Goal: Task Accomplishment & Management: Use online tool/utility

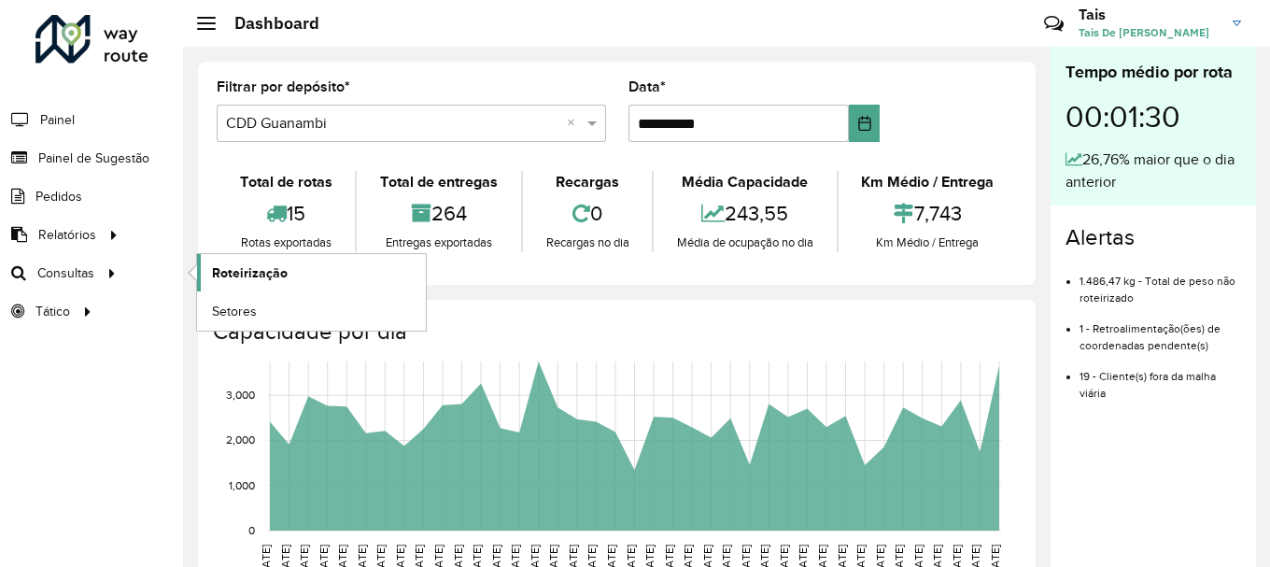
click at [257, 270] on span "Roteirização" at bounding box center [250, 273] width 76 height 20
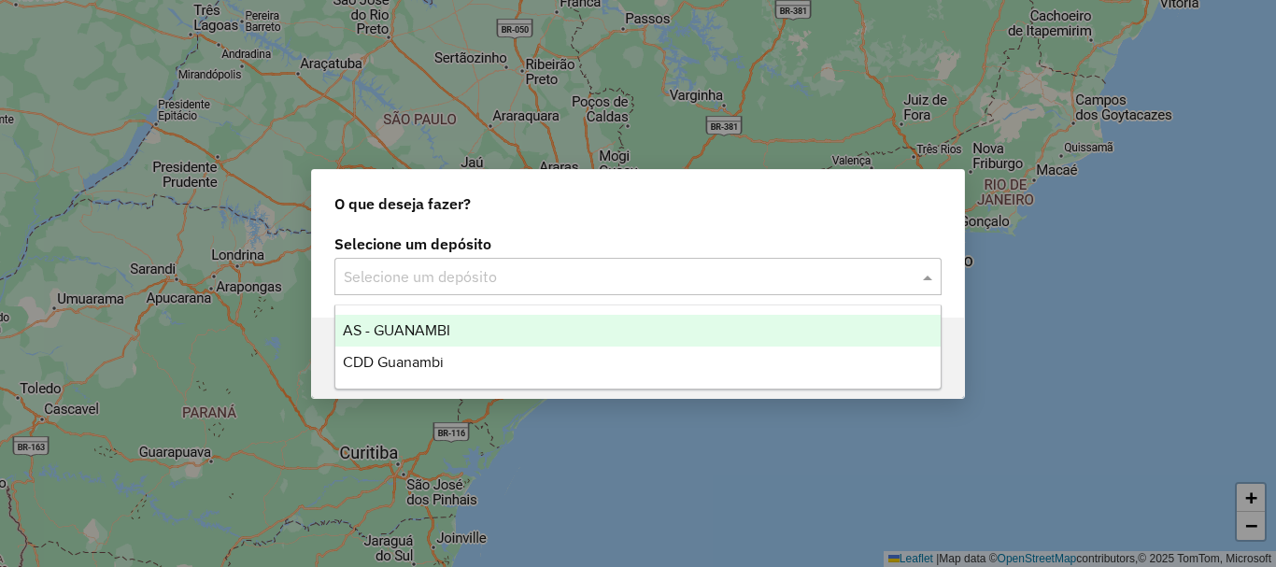
click at [524, 285] on input "text" at bounding box center [619, 277] width 551 height 22
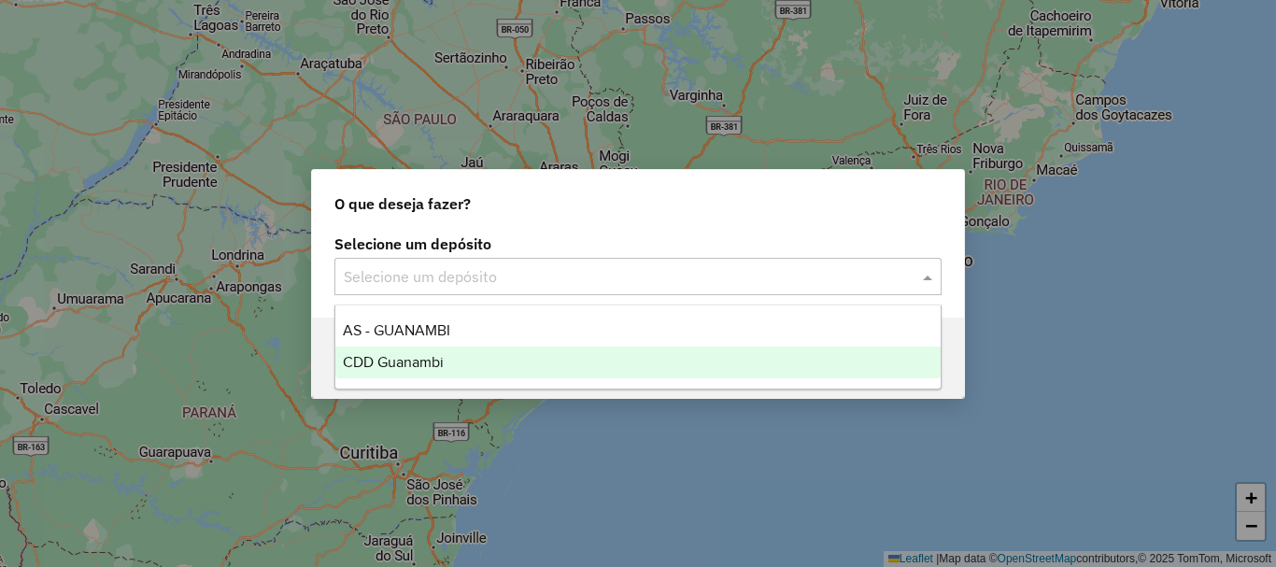
click at [407, 350] on div "CDD Guanambi" at bounding box center [637, 362] width 605 height 32
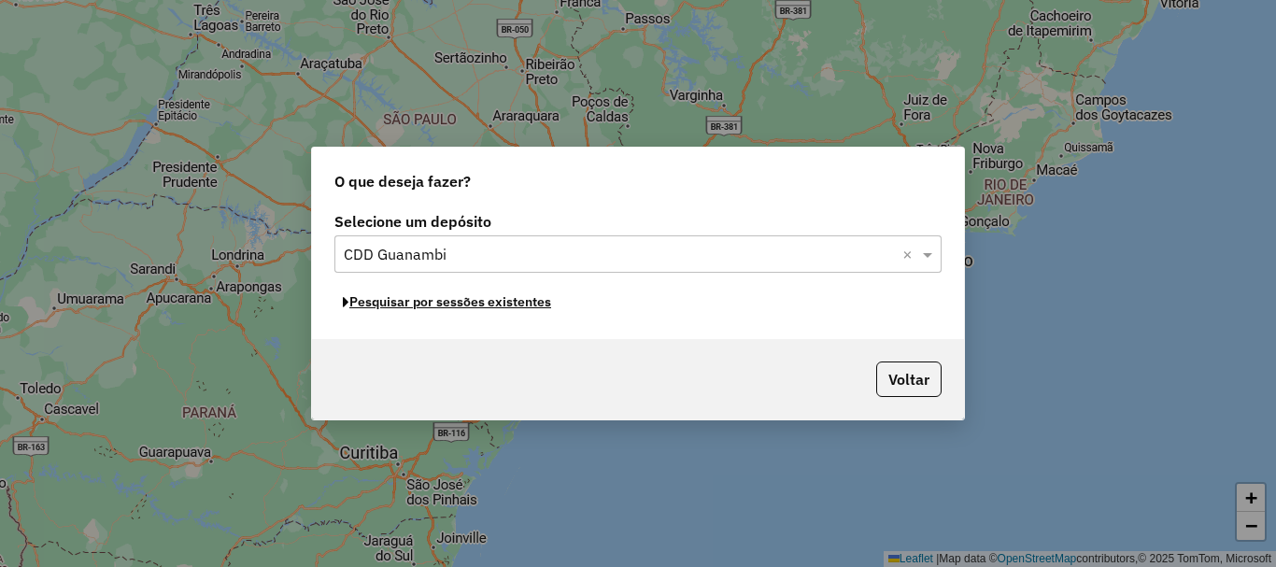
click at [504, 308] on button "Pesquisar por sessões existentes" at bounding box center [446, 302] width 225 height 29
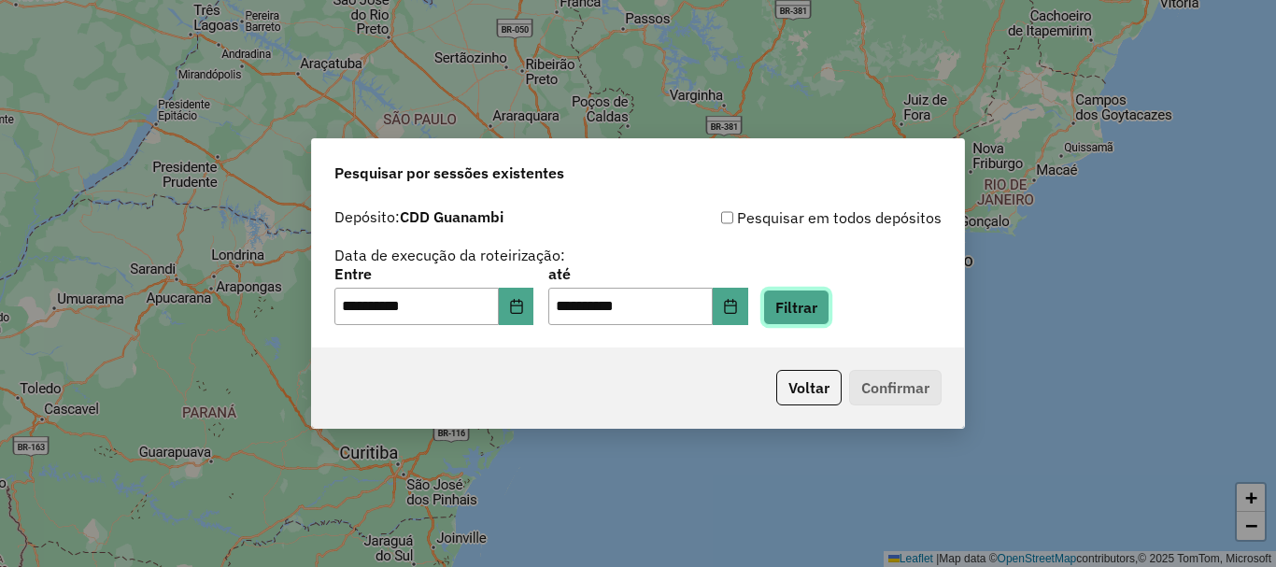
click at [829, 310] on button "Filtrar" at bounding box center [796, 307] width 66 height 35
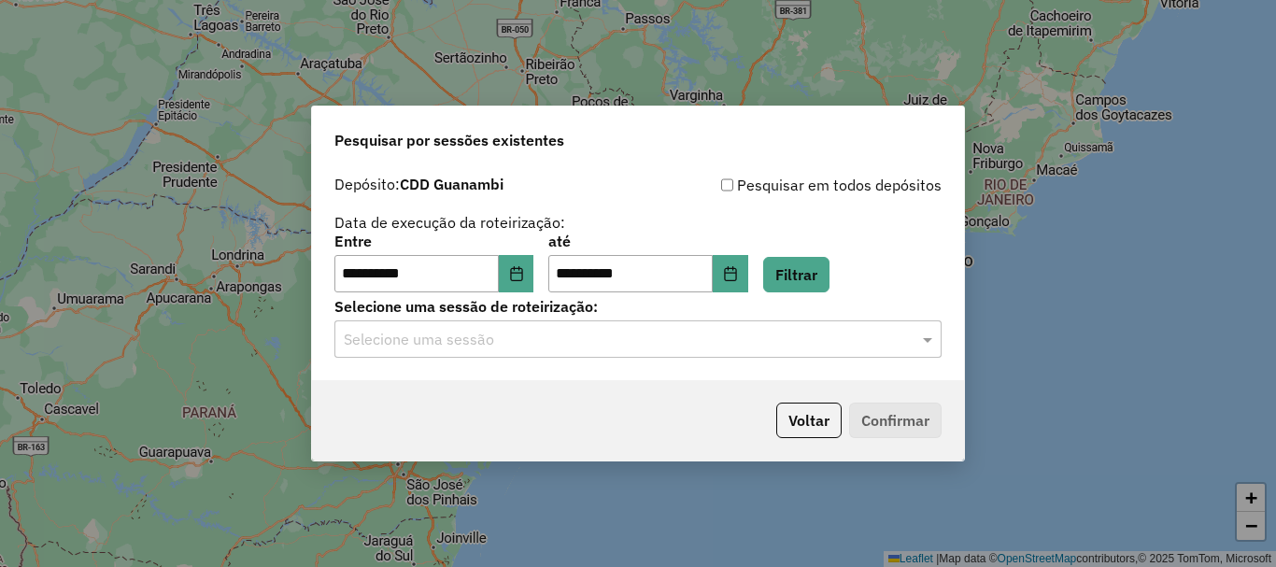
click at [826, 337] on input "text" at bounding box center [619, 340] width 551 height 22
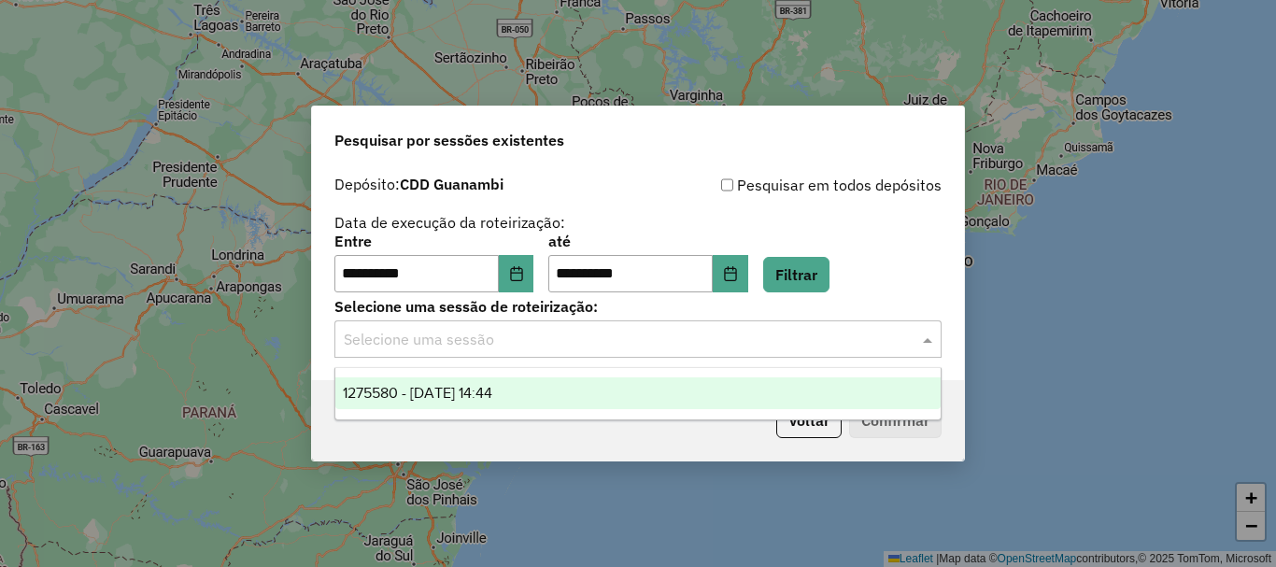
click at [424, 395] on span "1275580 - [DATE] 14:44" at bounding box center [417, 393] width 149 height 16
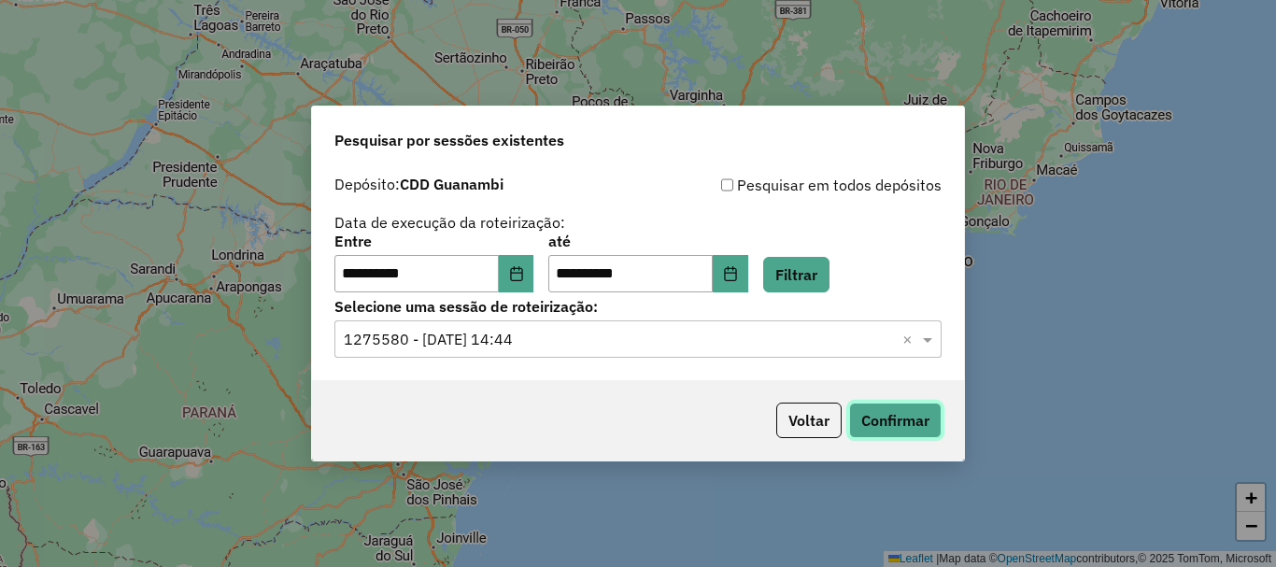
click at [914, 422] on button "Confirmar" at bounding box center [895, 420] width 92 height 35
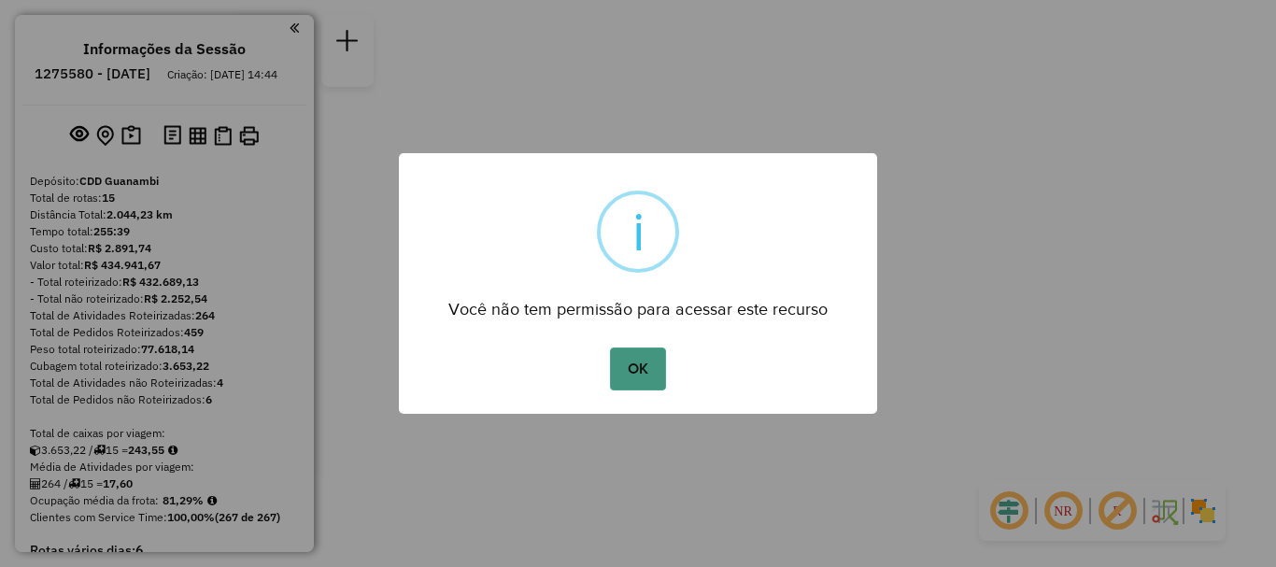
click at [630, 385] on button "OK" at bounding box center [637, 368] width 55 height 43
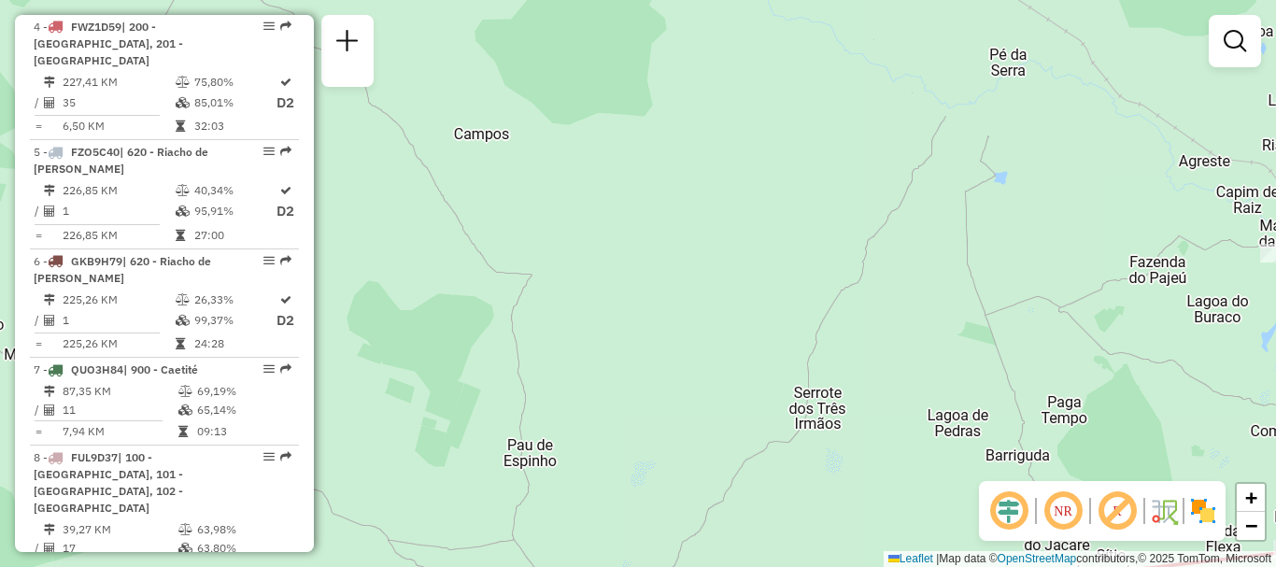
scroll to position [1214, 0]
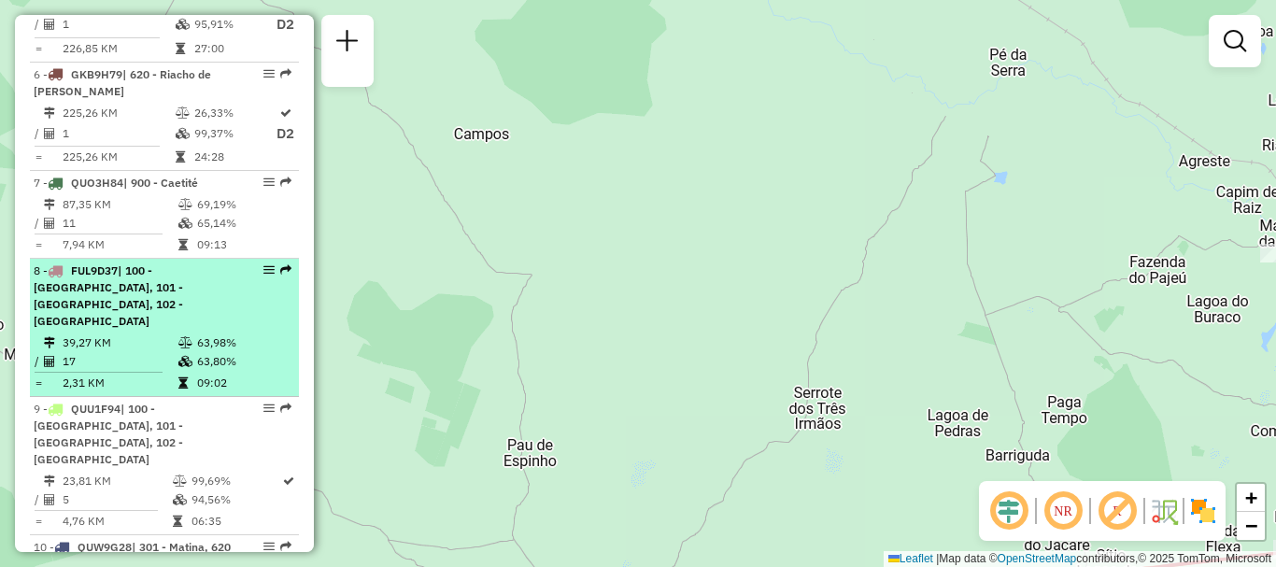
click at [156, 304] on div "8 - FUL9D37 | 100 - Novo Horizonte, 101 - Por do Sol, 102 - Vomitamel" at bounding box center [133, 295] width 198 height 67
select select "**********"
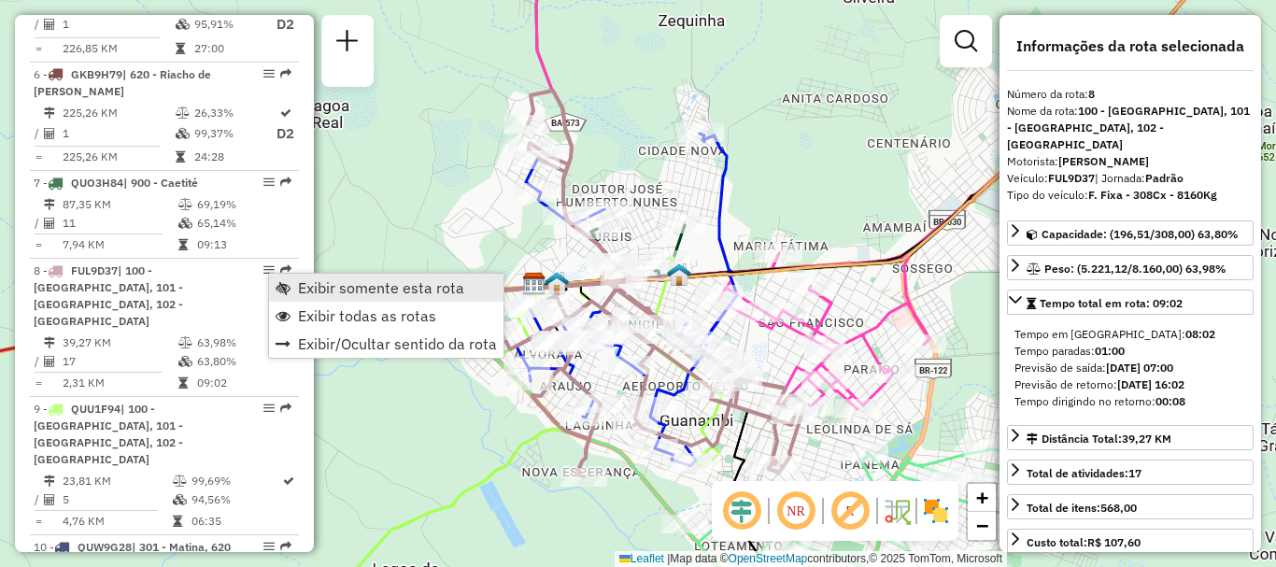
click at [340, 282] on span "Exibir somente esta rota" at bounding box center [381, 287] width 166 height 15
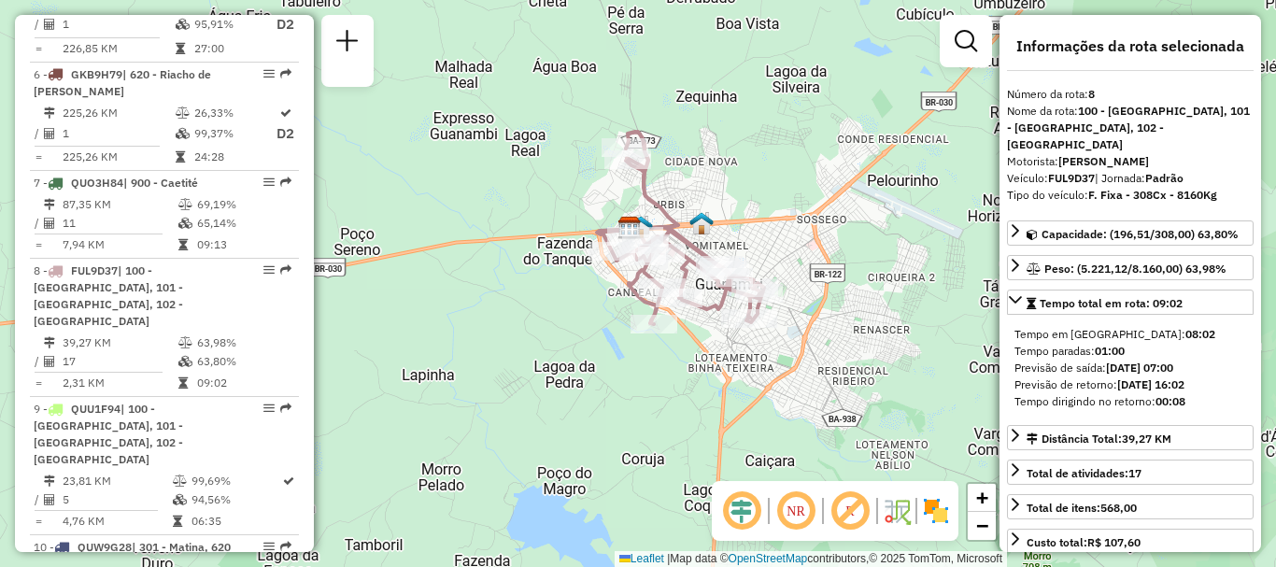
drag, startPoint x: 708, startPoint y: 271, endPoint x: 733, endPoint y: 225, distance: 52.2
click at [733, 225] on div "Janela de atendimento Grade de atendimento Capacidade Transportadoras Veículos …" at bounding box center [638, 283] width 1276 height 567
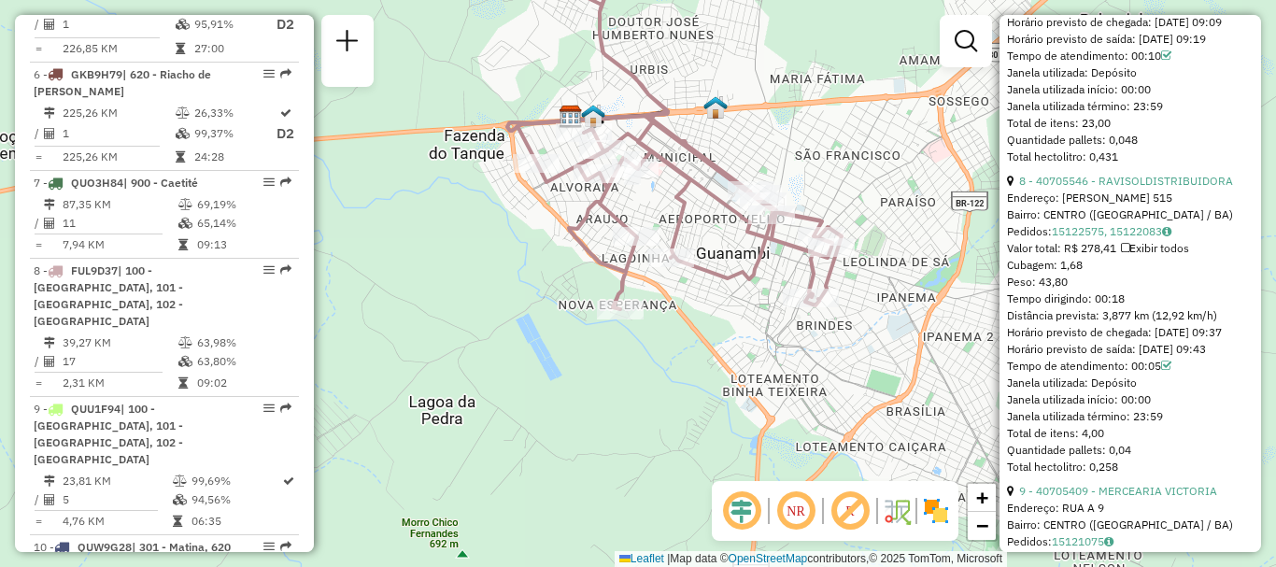
scroll to position [2521, 0]
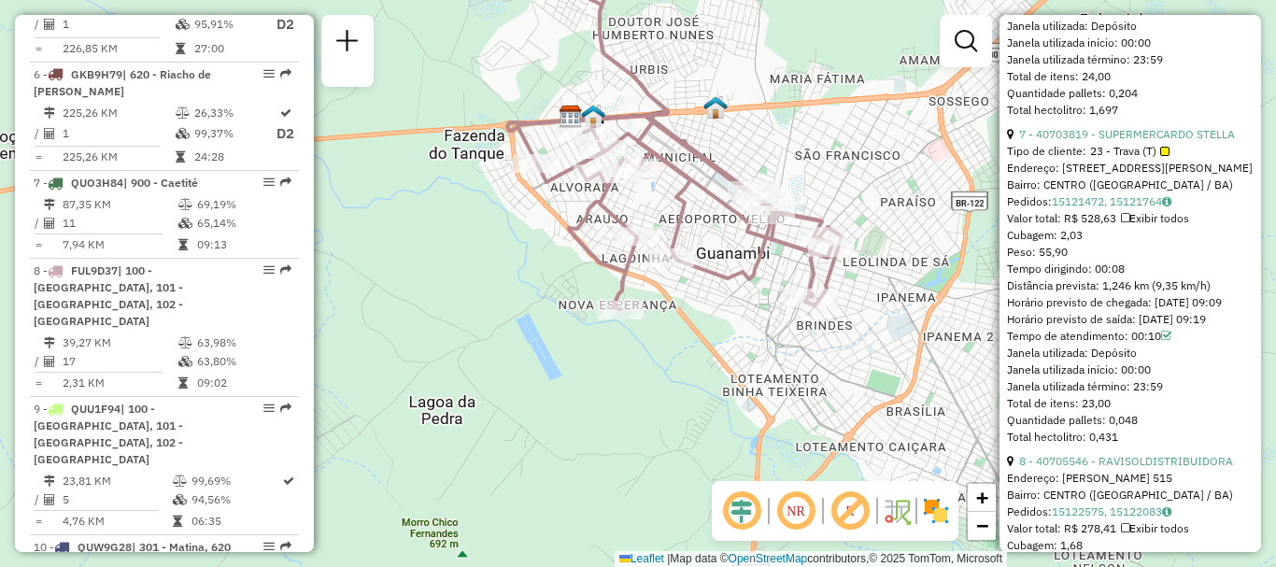
click at [1160, 156] on div at bounding box center [1164, 151] width 9 height 9
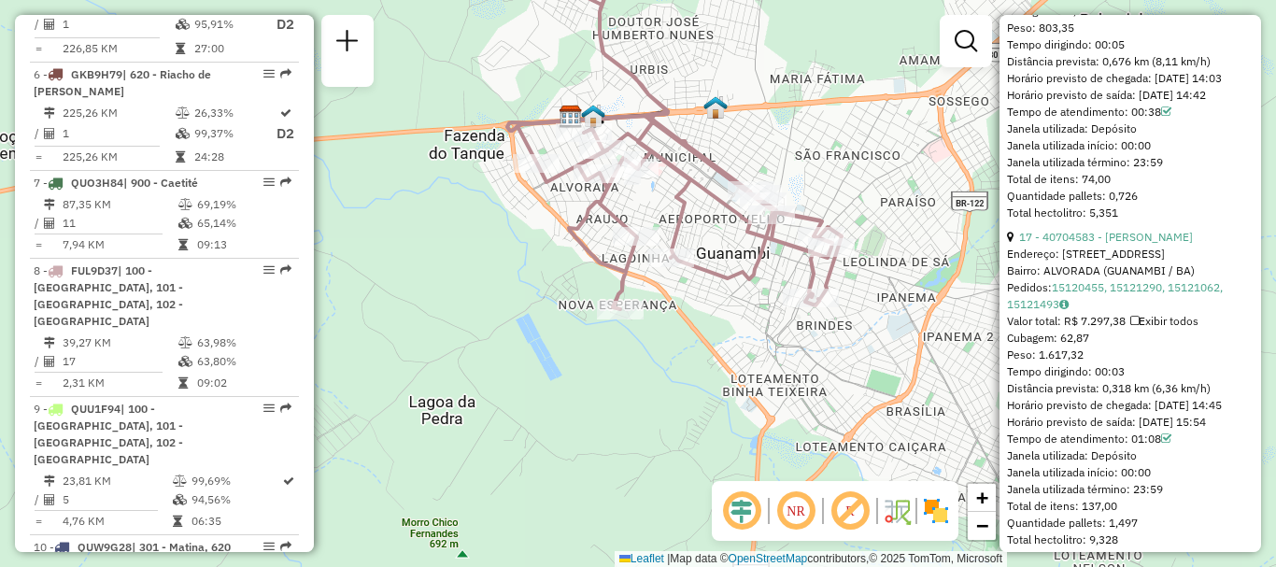
scroll to position [5551, 0]
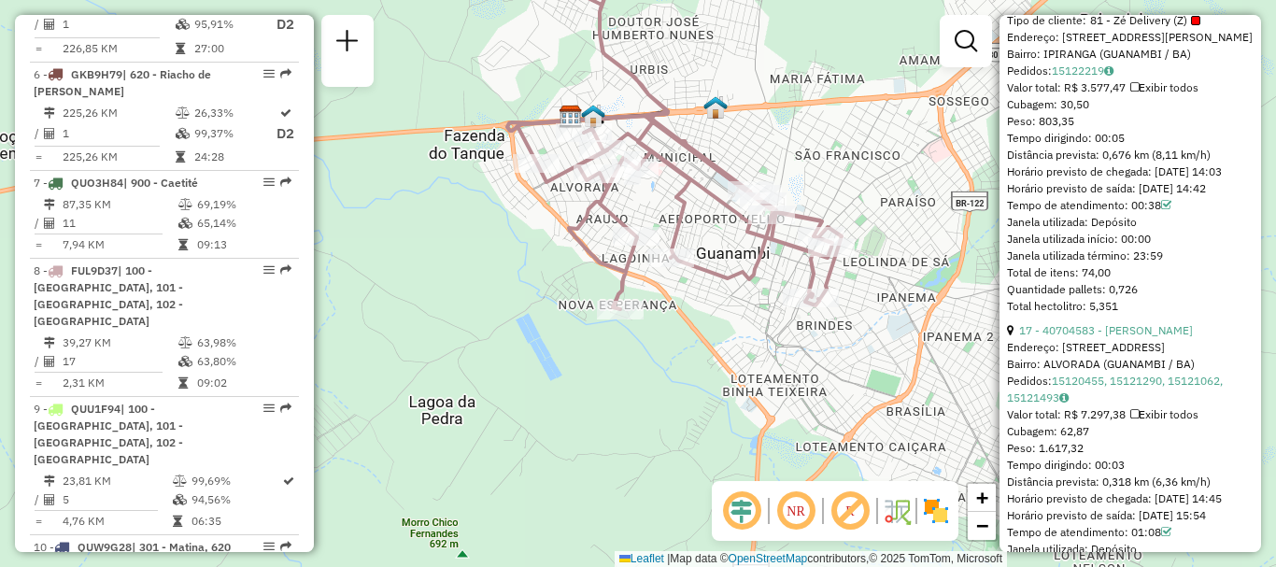
click at [1193, 25] on div at bounding box center [1195, 20] width 9 height 9
click at [1191, 25] on div at bounding box center [1195, 20] width 9 height 9
click at [1123, 10] on link "16 - 40707087 - IDEAL BEBIDAS" at bounding box center [1103, 3] width 168 height 14
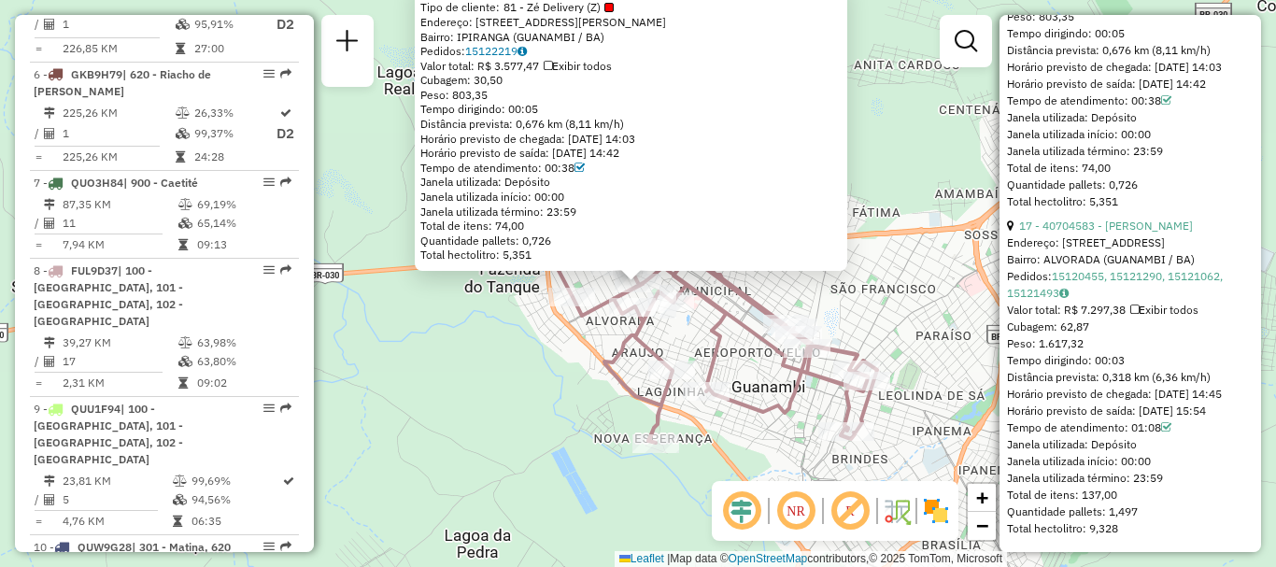
scroll to position [5925, 0]
click at [911, 165] on div "40707087 - IDEAL BEBIDAS Tipo de cliente: 81 - Zé Delivery (Z) Endereço: AVENID…" at bounding box center [638, 283] width 1276 height 567
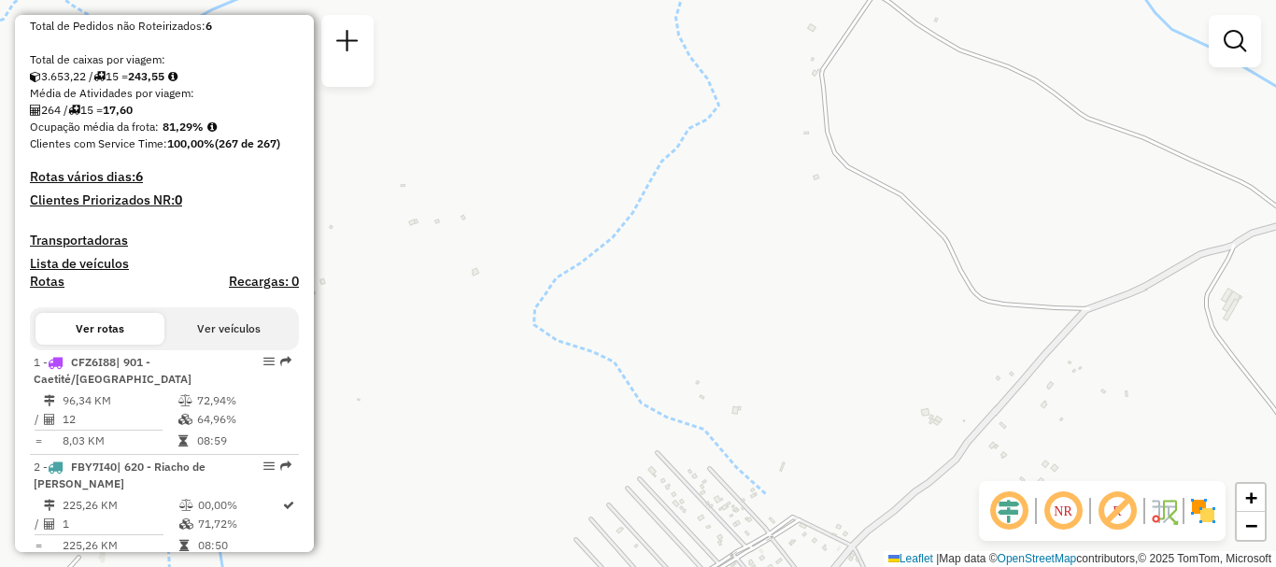
scroll to position [654, 0]
